Goal: Task Accomplishment & Management: Manage account settings

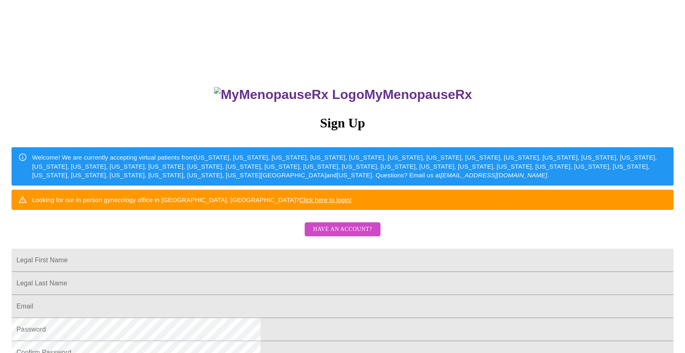
click at [331, 234] on span "Have an account?" at bounding box center [342, 229] width 59 height 10
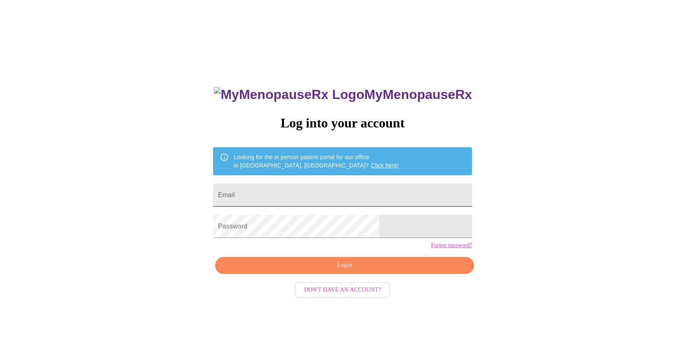
click at [352, 190] on input "Email" at bounding box center [342, 194] width 259 height 23
type input "[PERSON_NAME][EMAIL_ADDRESS][PERSON_NAME][DOMAIN_NAME]"
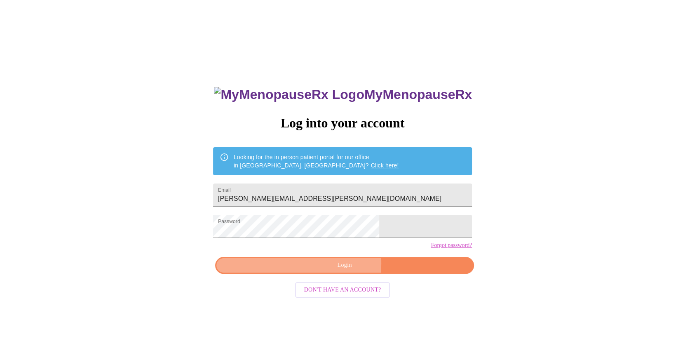
click at [326, 270] on span "Login" at bounding box center [344, 265] width 240 height 10
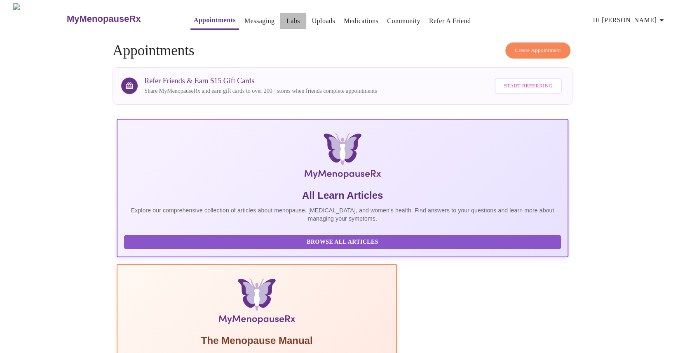
click at [286, 18] on link "Labs" at bounding box center [293, 21] width 14 height 12
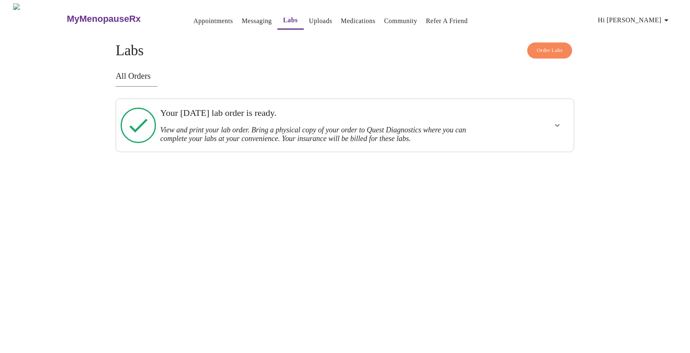
click at [200, 21] on link "Appointments" at bounding box center [214, 21] width 40 height 12
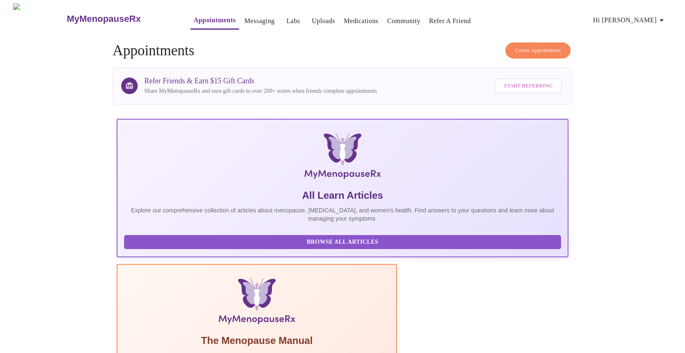
click at [658, 15] on span "Hi [PERSON_NAME]" at bounding box center [629, 20] width 73 height 12
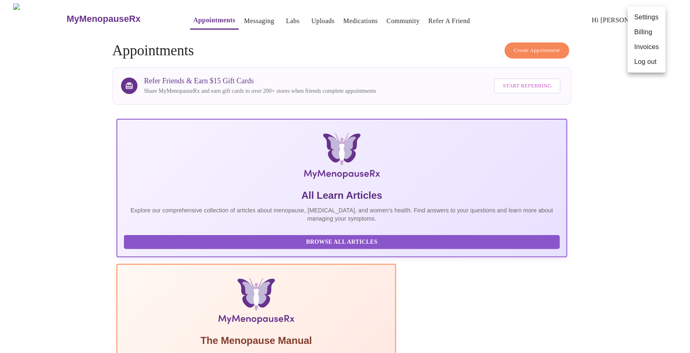
click at [651, 59] on li "Log out" at bounding box center [647, 61] width 38 height 15
